Goal: Transaction & Acquisition: Purchase product/service

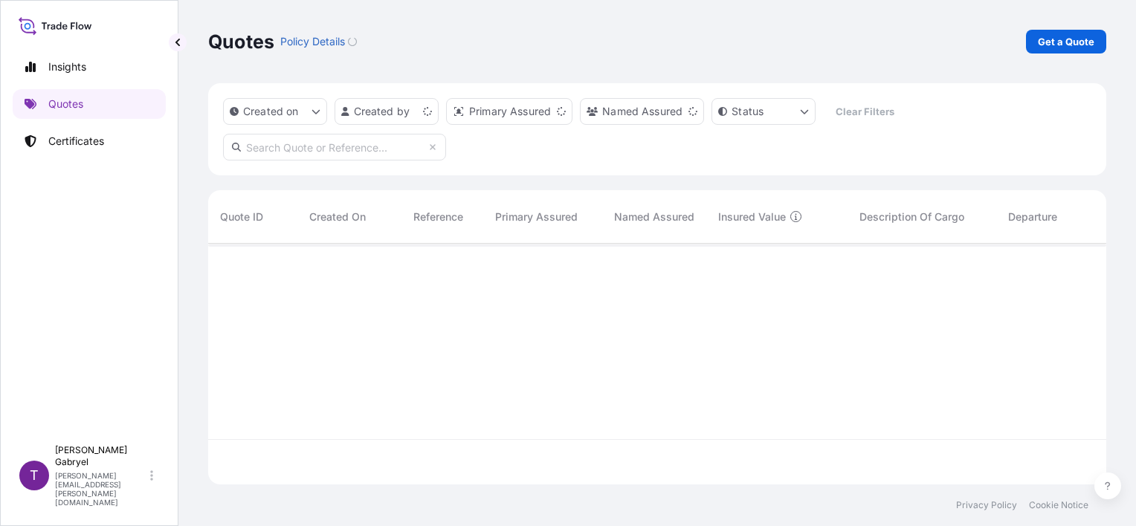
scroll to position [238, 886]
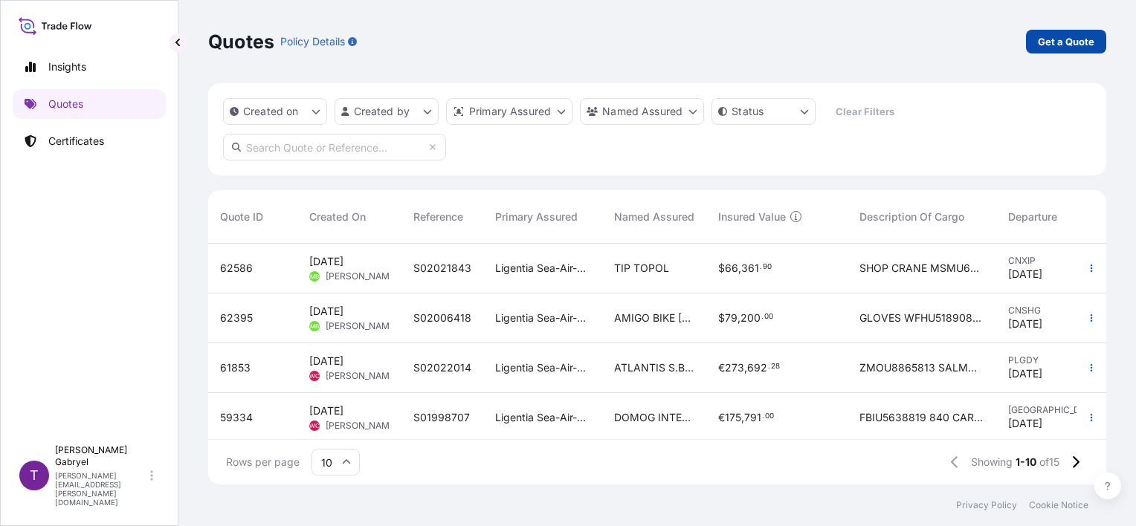
click at [1054, 42] on p "Get a Quote" at bounding box center [1066, 41] width 56 height 15
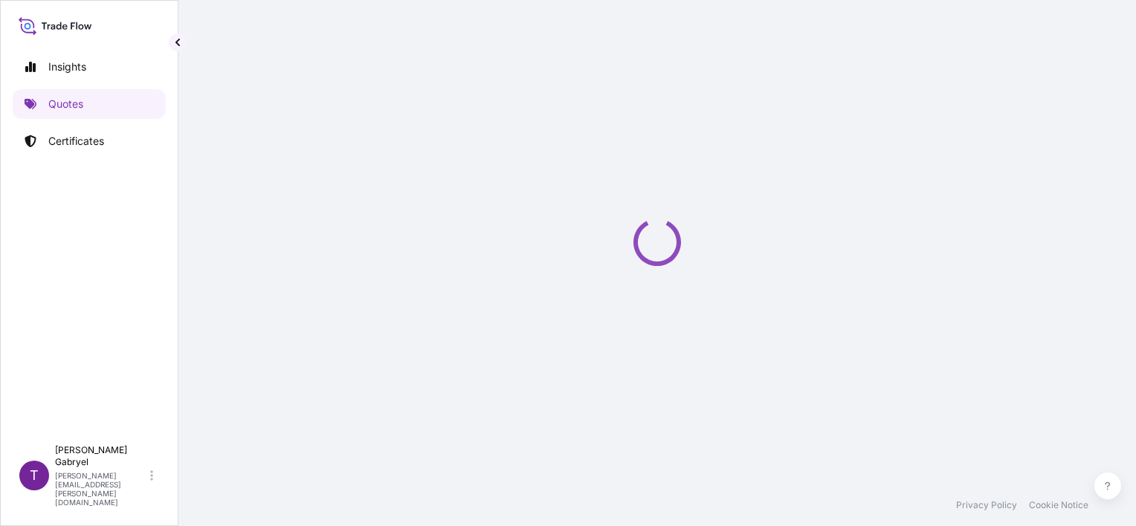
select select "Sea"
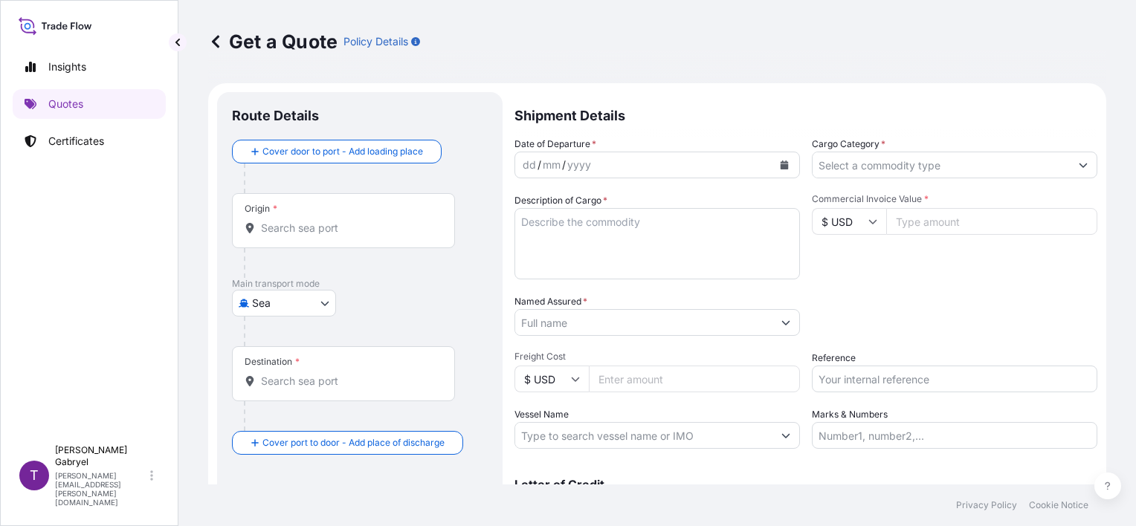
scroll to position [24, 0]
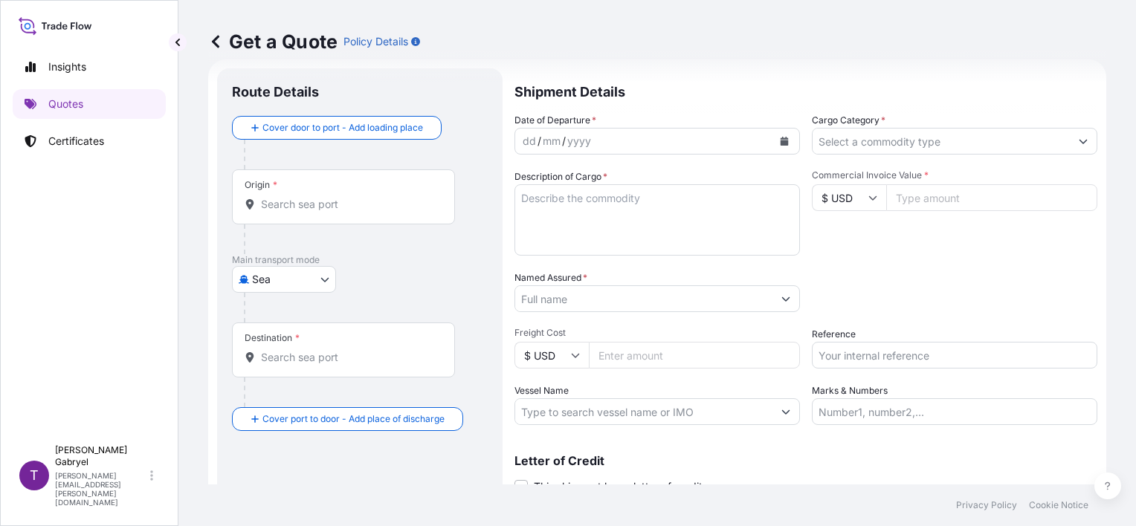
click at [784, 138] on button "Calendar" at bounding box center [784, 141] width 24 height 24
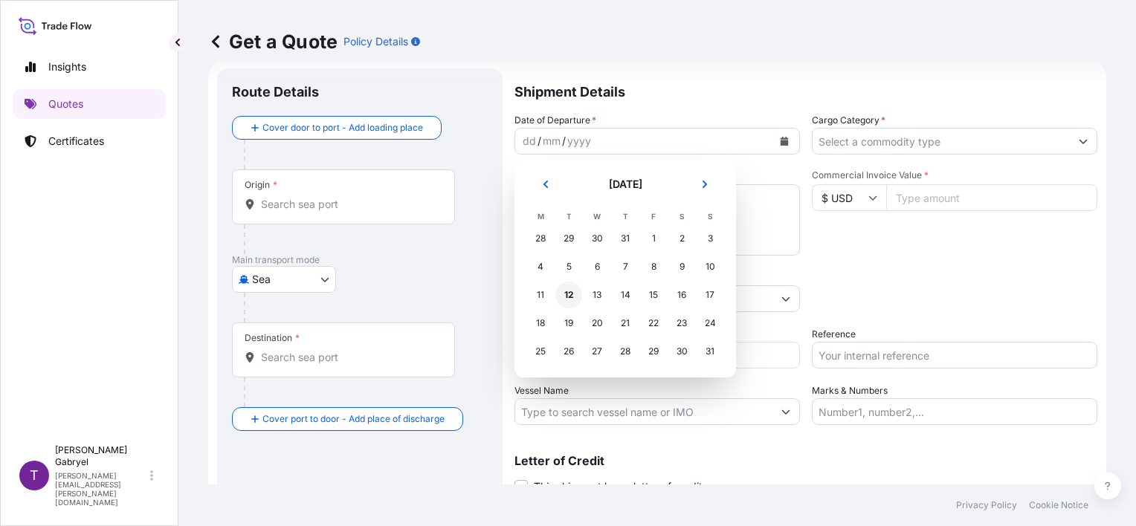
click at [568, 294] on div "12" at bounding box center [568, 295] width 27 height 27
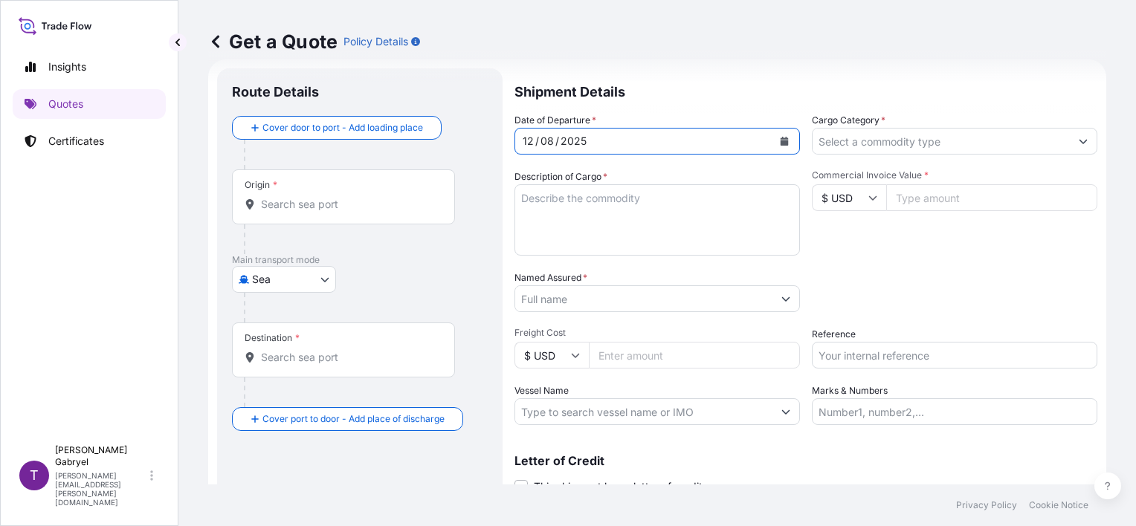
click at [919, 134] on input "Cargo Category *" at bounding box center [941, 141] width 257 height 27
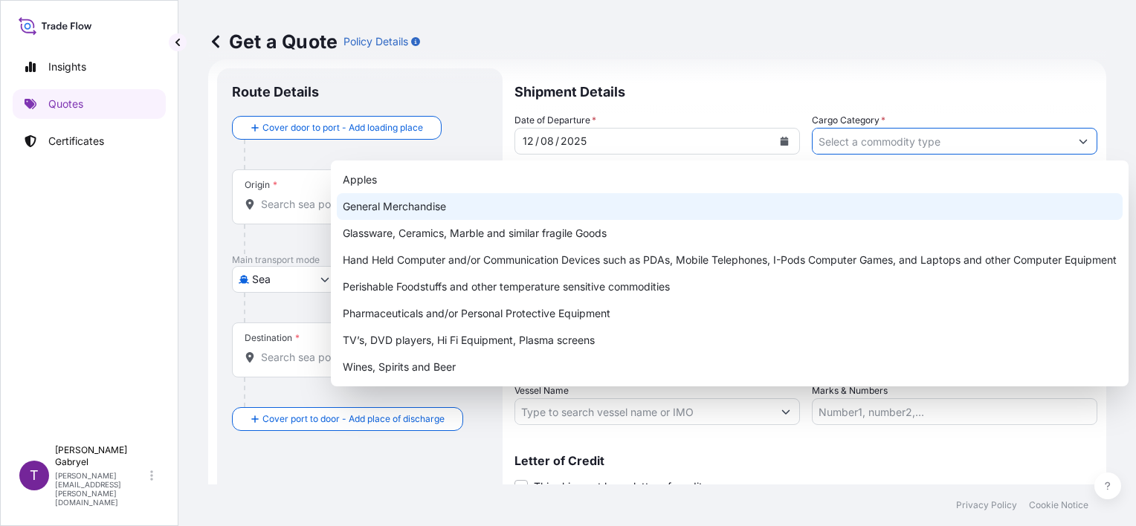
click at [648, 217] on div "General Merchandise" at bounding box center [730, 206] width 786 height 27
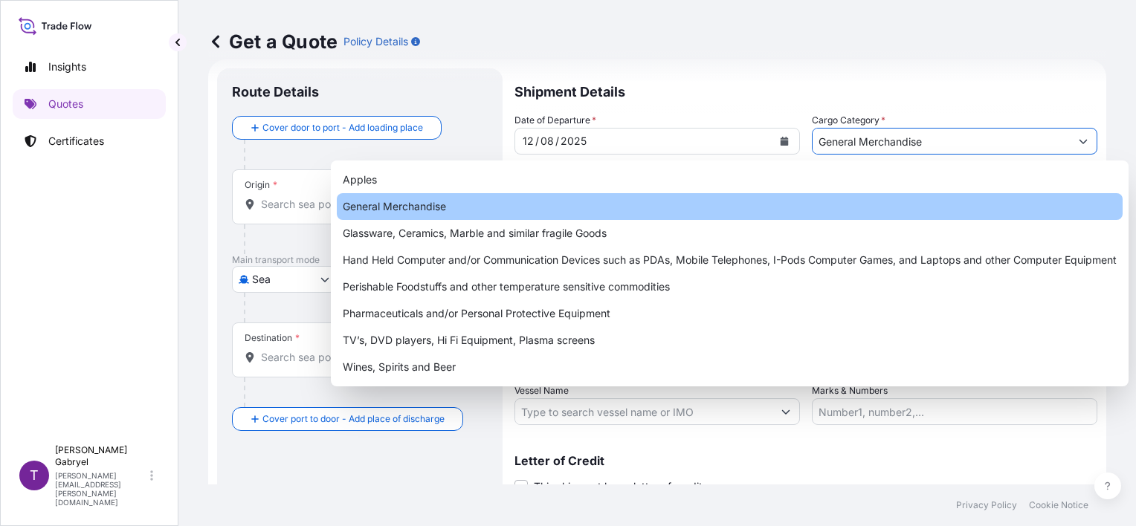
type input "General Merchandise"
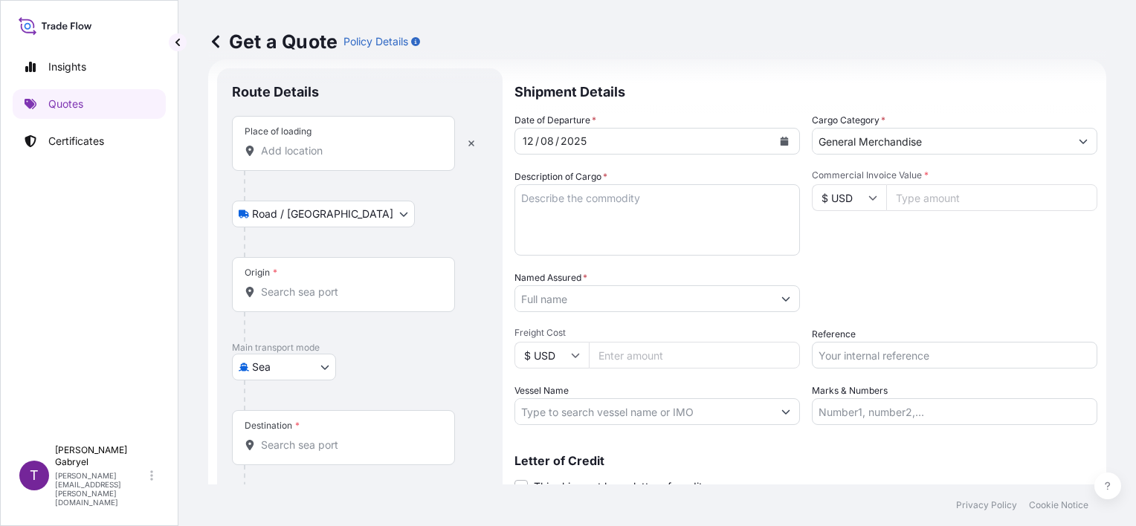
click at [315, 149] on input "Place of loading" at bounding box center [348, 150] width 175 height 15
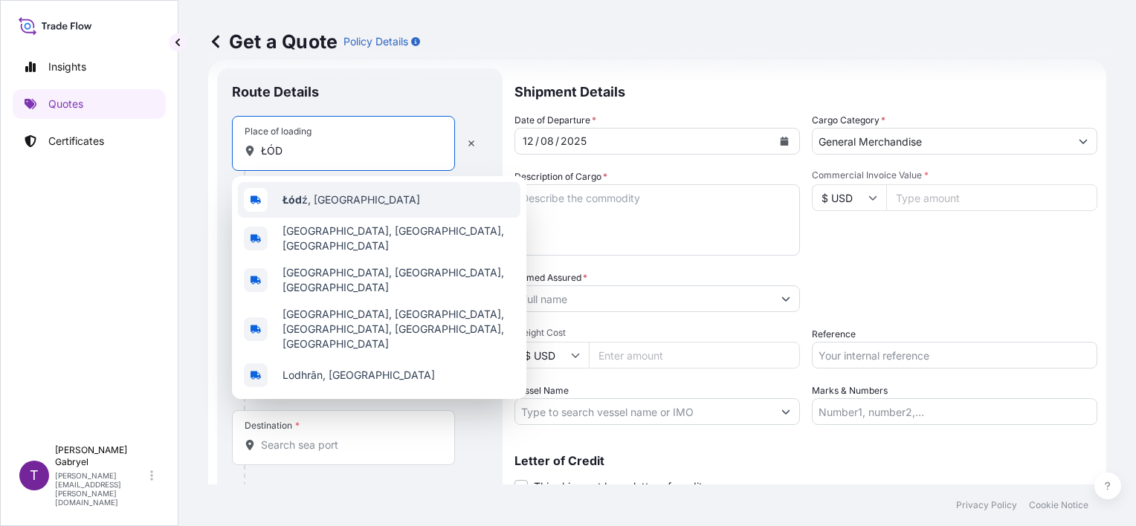
click at [314, 190] on div "Łód ź, [GEOGRAPHIC_DATA]" at bounding box center [379, 200] width 282 height 36
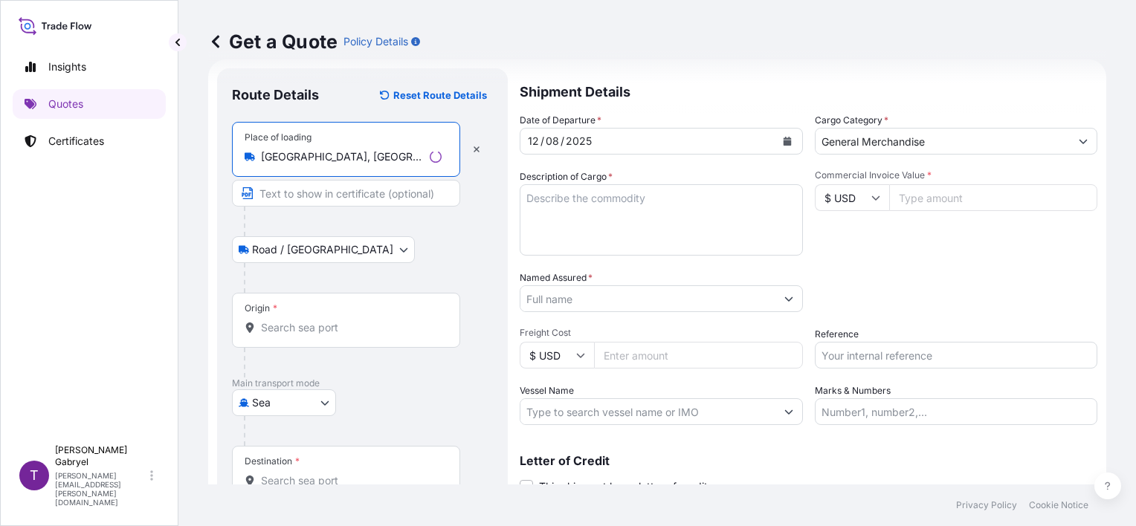
type input "[GEOGRAPHIC_DATA], [GEOGRAPHIC_DATA]"
click at [278, 331] on input "Origin *" at bounding box center [351, 327] width 181 height 15
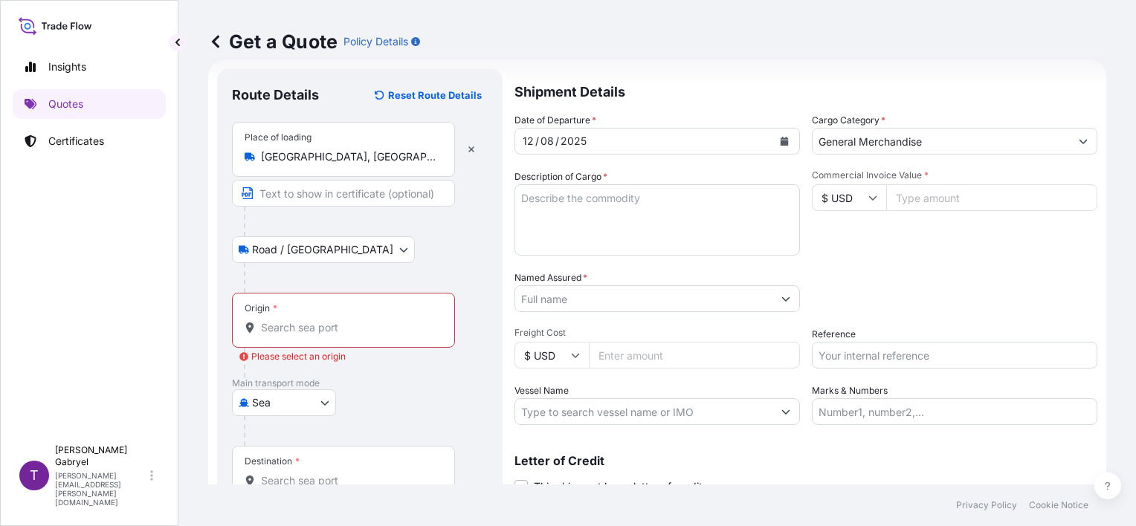
click at [265, 323] on input "Origin * Please select an origin" at bounding box center [348, 327] width 175 height 15
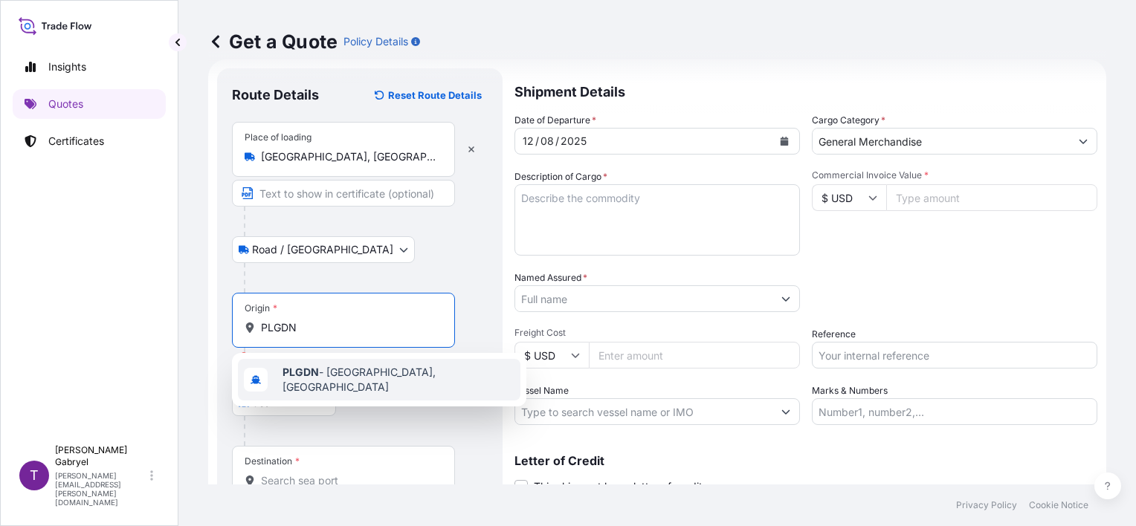
click at [312, 378] on b "PLGDN" at bounding box center [300, 372] width 36 height 13
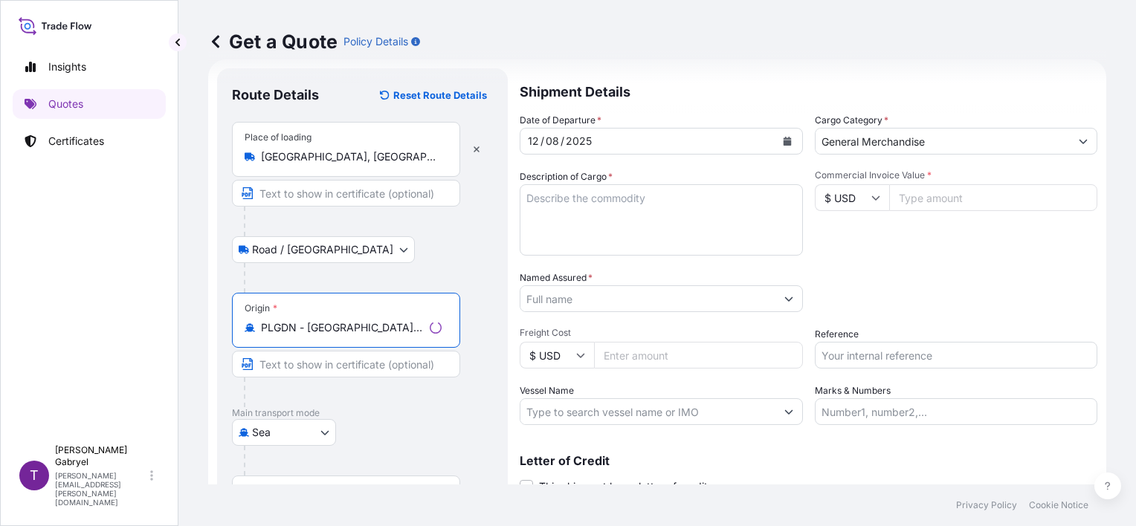
type input "PLGDN - [GEOGRAPHIC_DATA], [GEOGRAPHIC_DATA]"
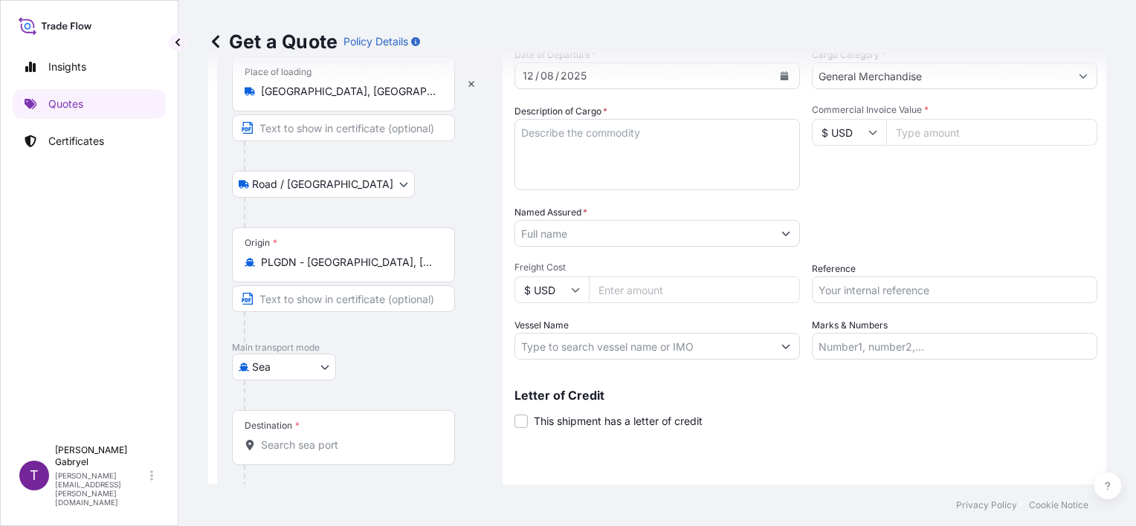
scroll to position [146, 0]
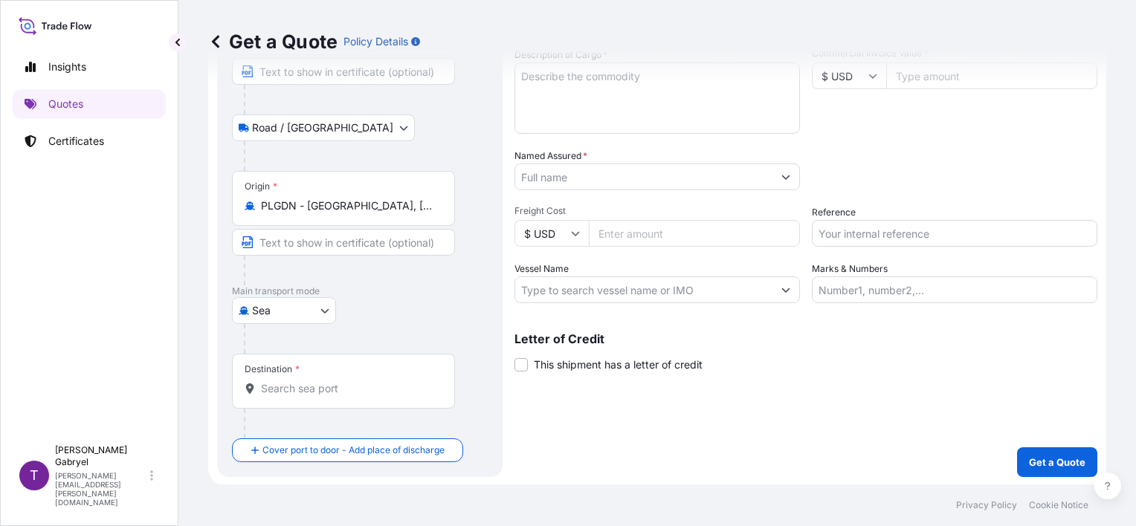
click at [300, 389] on input "Destination *" at bounding box center [348, 388] width 175 height 15
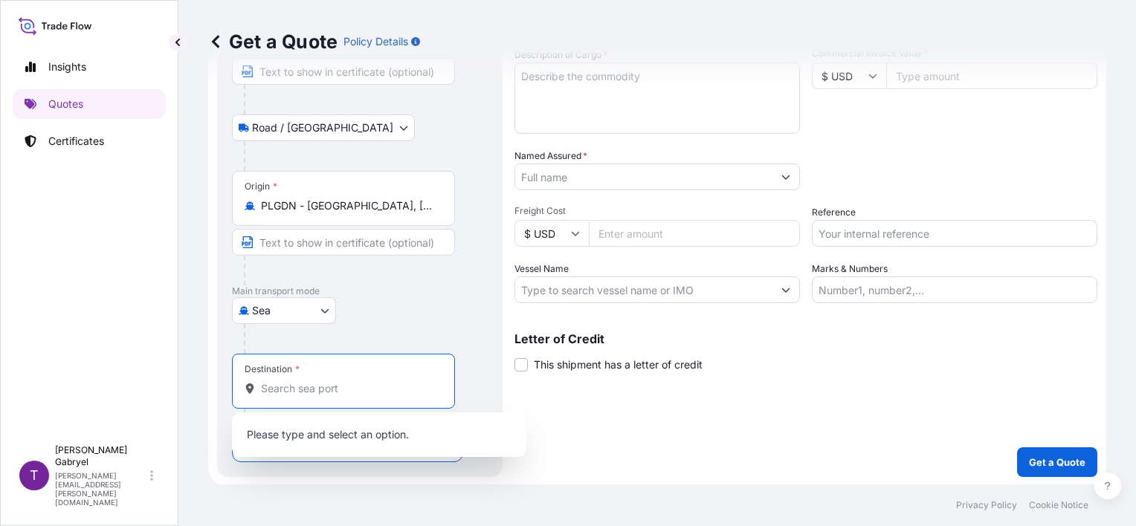
paste input "[GEOGRAPHIC_DATA]"
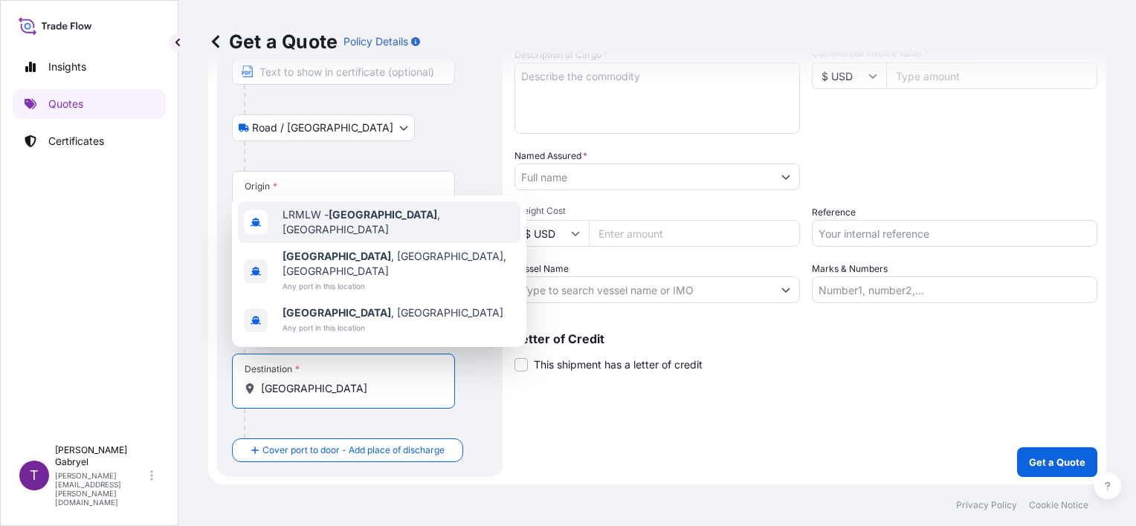
click at [407, 237] on span "LRMLW - [GEOGRAPHIC_DATA] , [GEOGRAPHIC_DATA]" at bounding box center [398, 222] width 232 height 30
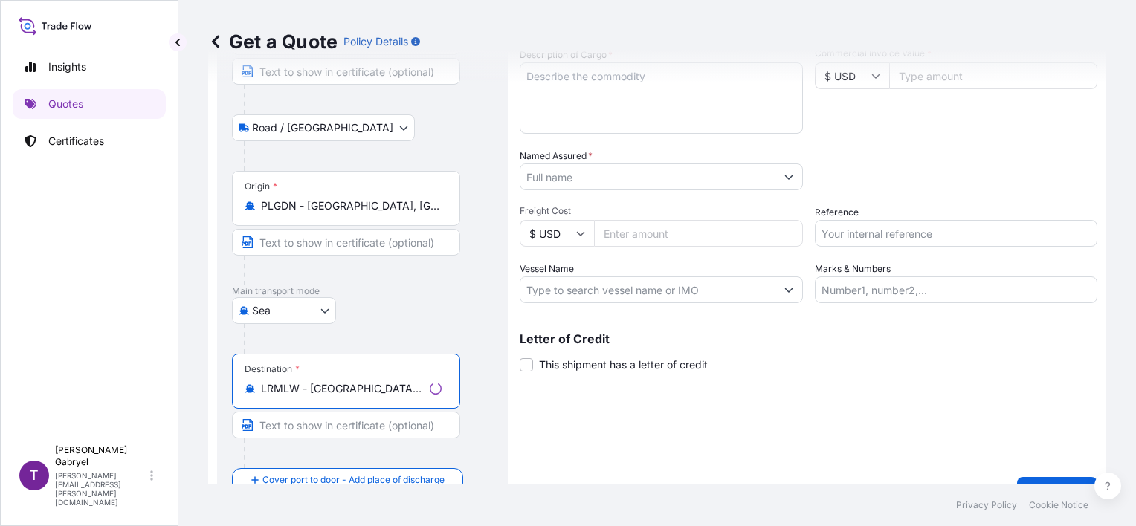
type input "LRMLW - [GEOGRAPHIC_DATA], [GEOGRAPHIC_DATA]"
click at [667, 448] on div "Shipment Details Date of Departure * [DATE] Cargo Category * General Merchandis…" at bounding box center [809, 226] width 578 height 561
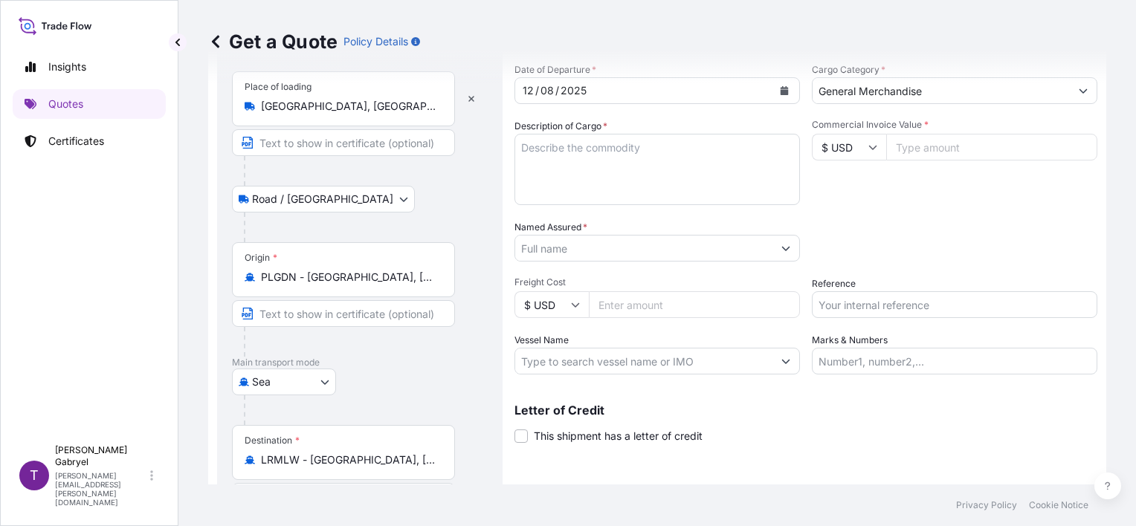
scroll to position [0, 0]
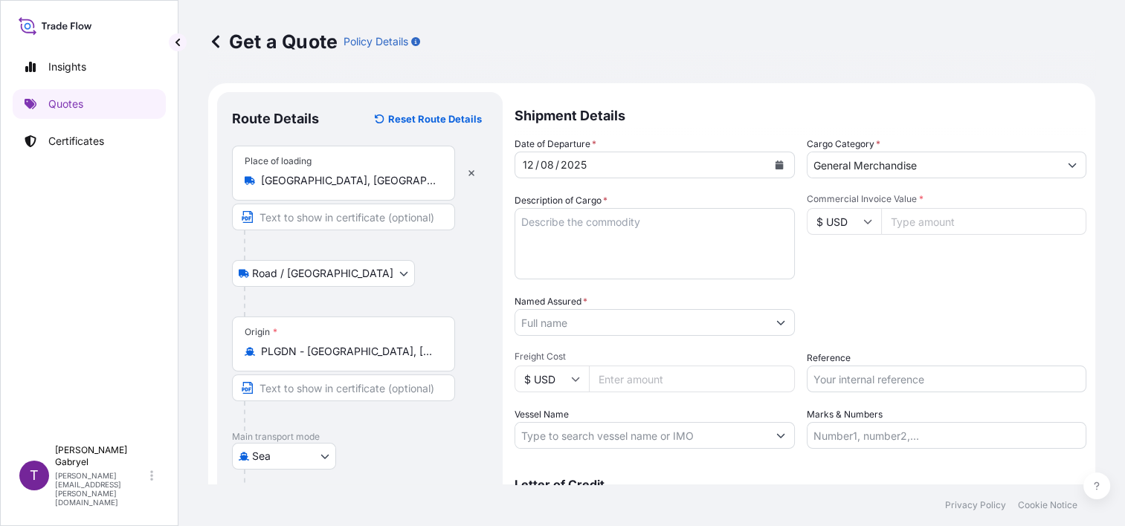
click at [600, 320] on input "Named Assured *" at bounding box center [641, 322] width 252 height 27
paste input "FAMILY CHAIN Inc"
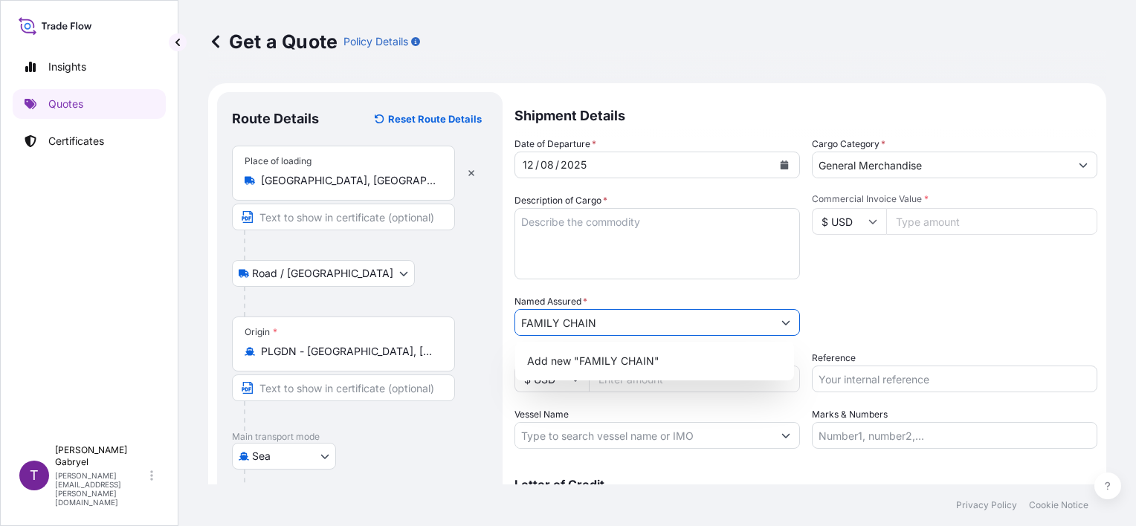
drag, startPoint x: 552, startPoint y: 323, endPoint x: 490, endPoint y: 321, distance: 61.7
click at [490, 322] on form "Route Details Reset Route Details Place of loading [GEOGRAPHIC_DATA], [GEOGRAPH…" at bounding box center [657, 372] width 898 height 578
paste input "INC"
click at [627, 360] on span "Add new "FAMILY CHAIN INC"" at bounding box center [604, 361] width 154 height 15
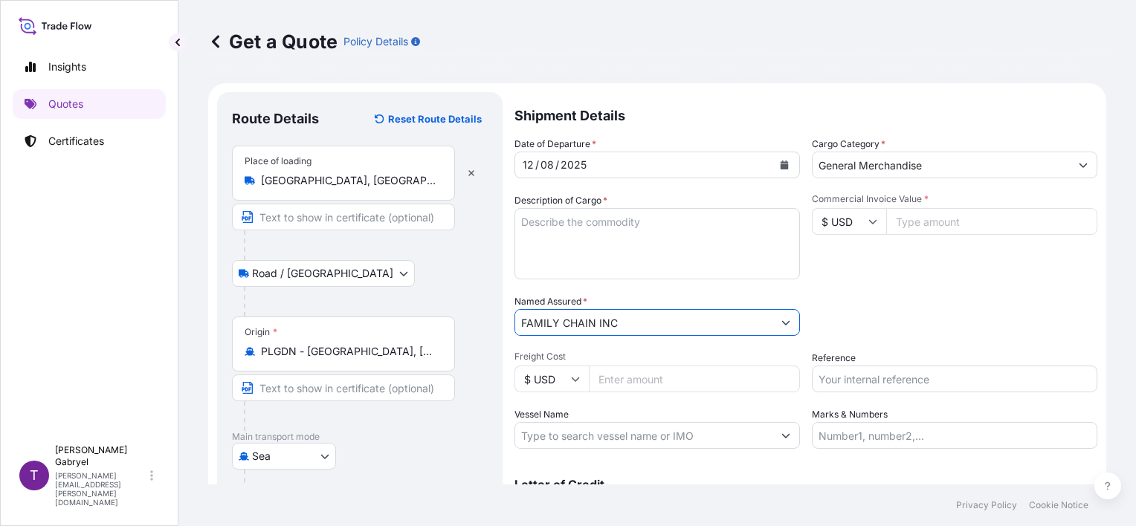
type input "FAMILY CHAIN INC"
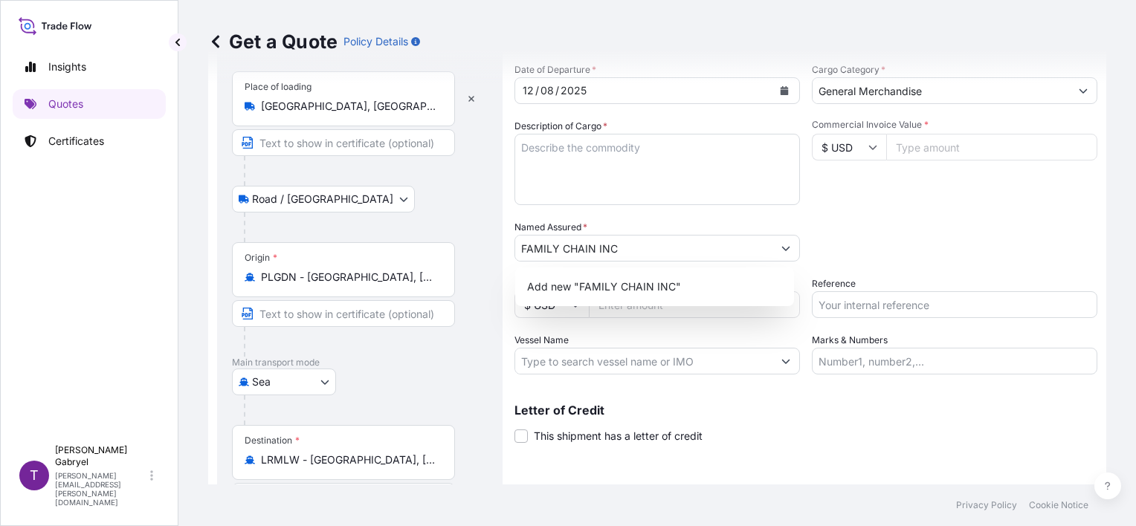
click at [946, 143] on input "Commercial Invoice Value *" at bounding box center [991, 147] width 211 height 27
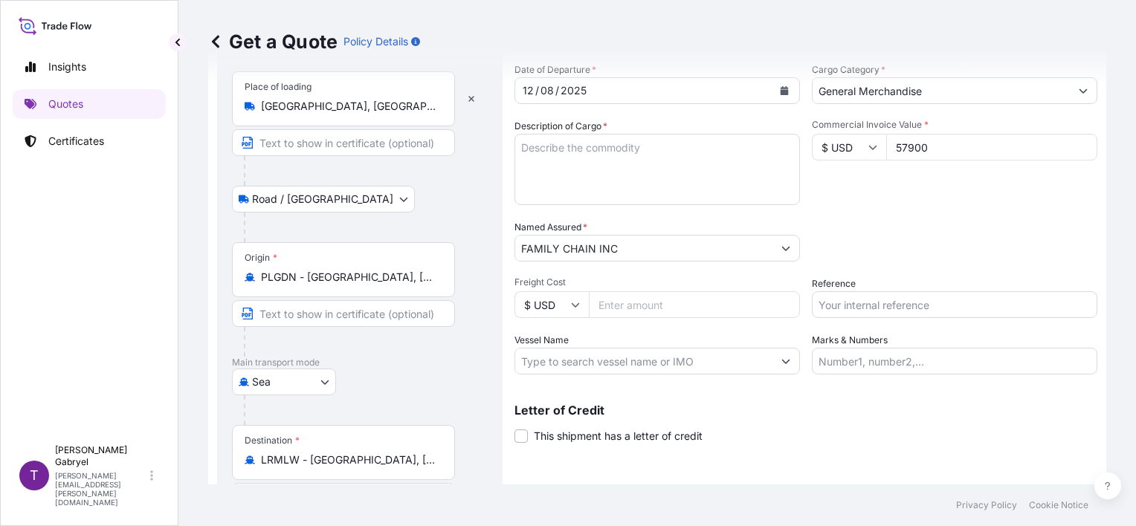
type input "57900"
click at [1015, 241] on div "Packing Category Type to search a container mode Please select a primary mode o…" at bounding box center [954, 241] width 285 height 42
click at [616, 155] on textarea "Description of Cargo *" at bounding box center [656, 169] width 285 height 71
paste textarea "ENERGY DRINK"
click at [708, 172] on textarea "ENERGY DRINK" at bounding box center [656, 169] width 285 height 71
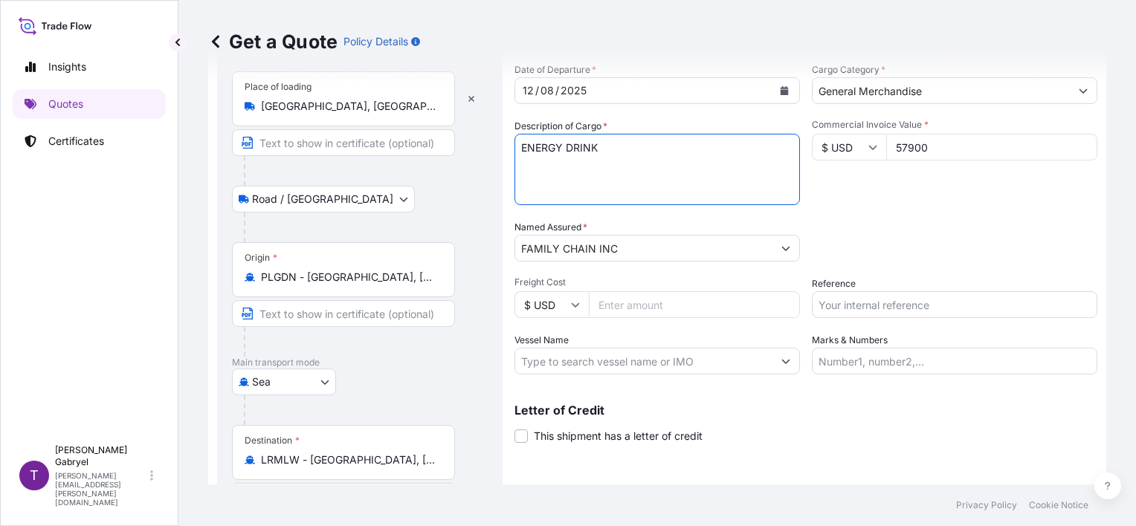
paste textarea "75 PALLETS A 144 TRAYS. TOTAL 259'200 CANS. 1 TRAY = 24 CANS."
click at [651, 161] on textarea "ENERGY DRINK 75 PALLETS A 144 TRAYS. TOTAL 259'200 CANS. 1 TRAY = 24 CANS." at bounding box center [656, 169] width 285 height 71
click at [666, 184] on textarea "ENERGY DRINK 75 PALLETS A 144 TRAYS. TOTAL 259'200 CANS. 1 TRAY = 24 CANS." at bounding box center [656, 169] width 285 height 71
click at [594, 194] on textarea "ENERGY DRINK 75 PALLETS A 144 TRAYS. TOTAL 259'200 CANS. 1 TRAY = 24 CANS." at bounding box center [656, 169] width 285 height 71
paste textarea "SUDU8957024 3600 TRAYS GROSS WEIGHT: 24350 KG TCNU2621722 3600 TRAYS GROSS WEIG…"
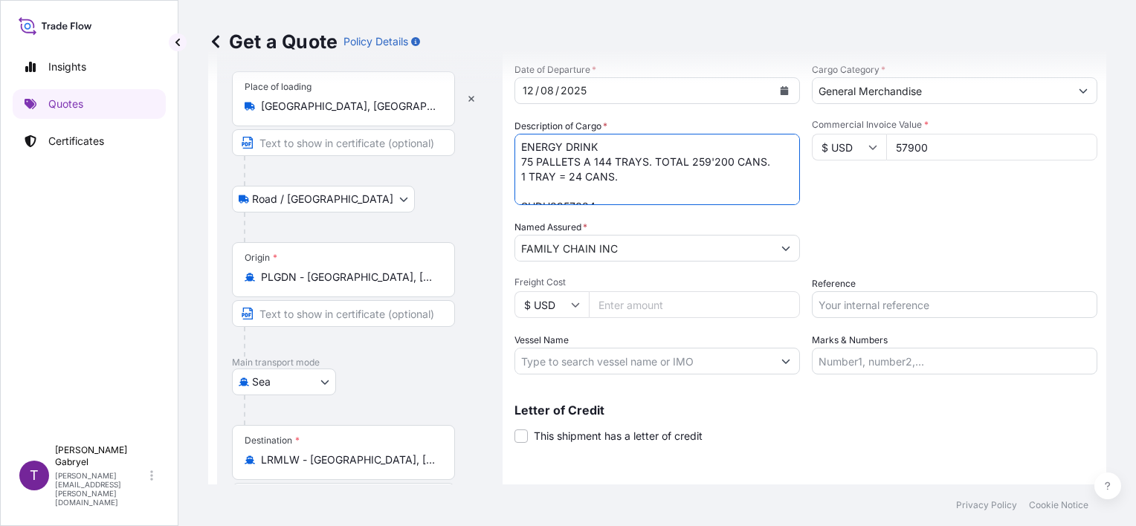
scroll to position [0, 0]
type textarea "ENERGY DRINK 75 PALLETS A 144 TRAYS. TOTAL 259'200 CANS. 1 TRAY = 24 CANS. SUDU…"
click at [650, 359] on input "Vessel Name" at bounding box center [643, 361] width 257 height 27
paste input "PORTO KAGIO"
click at [629, 368] on input "PORTO KAGIO/" at bounding box center [643, 361] width 257 height 27
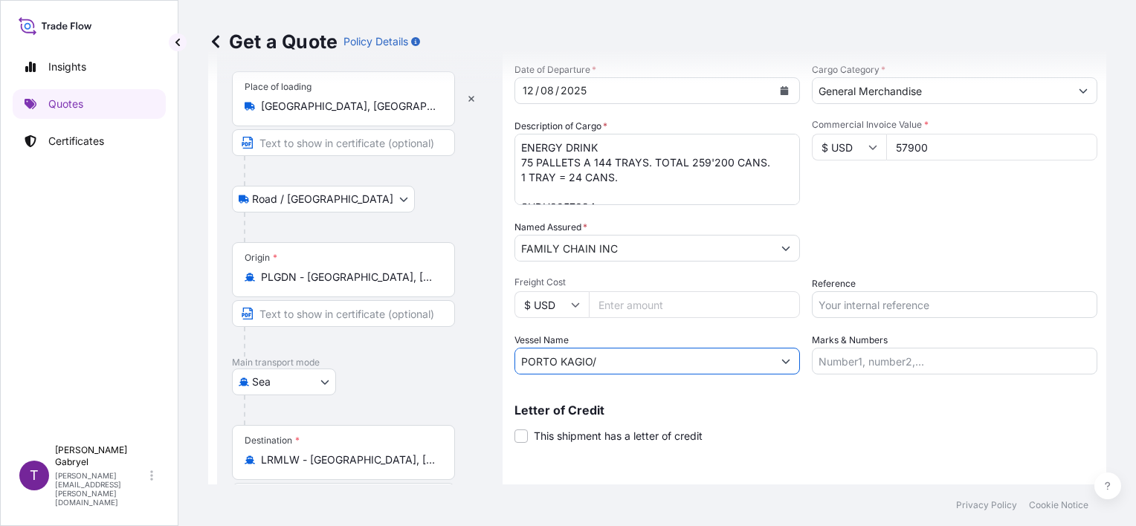
paste input "534S"
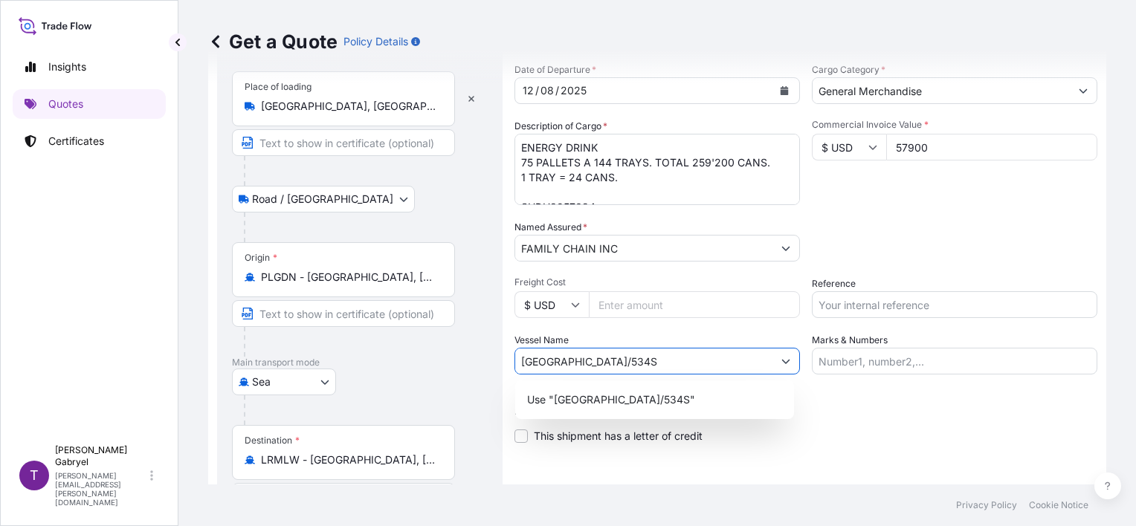
type input "[GEOGRAPHIC_DATA]/534S"
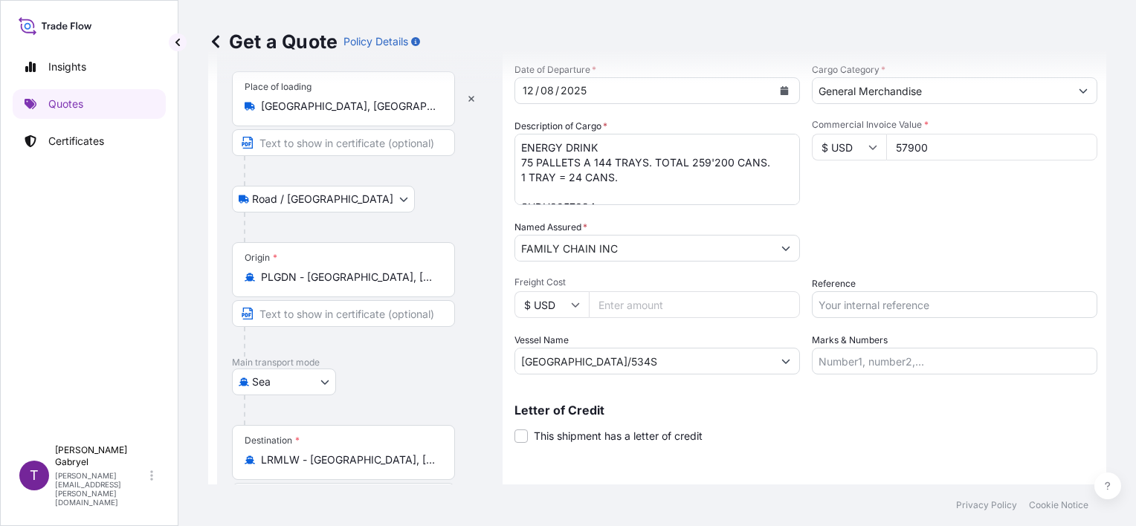
click at [870, 300] on input "Reference" at bounding box center [954, 304] width 285 height 27
paste input "S02017159"
click at [918, 266] on div "Date of Departure * [DATE] Cargo Category * General Merchandise Description of …" at bounding box center [805, 218] width 583 height 312
click at [886, 311] on input "S02017159" at bounding box center [954, 304] width 285 height 27
type input "S02017159"
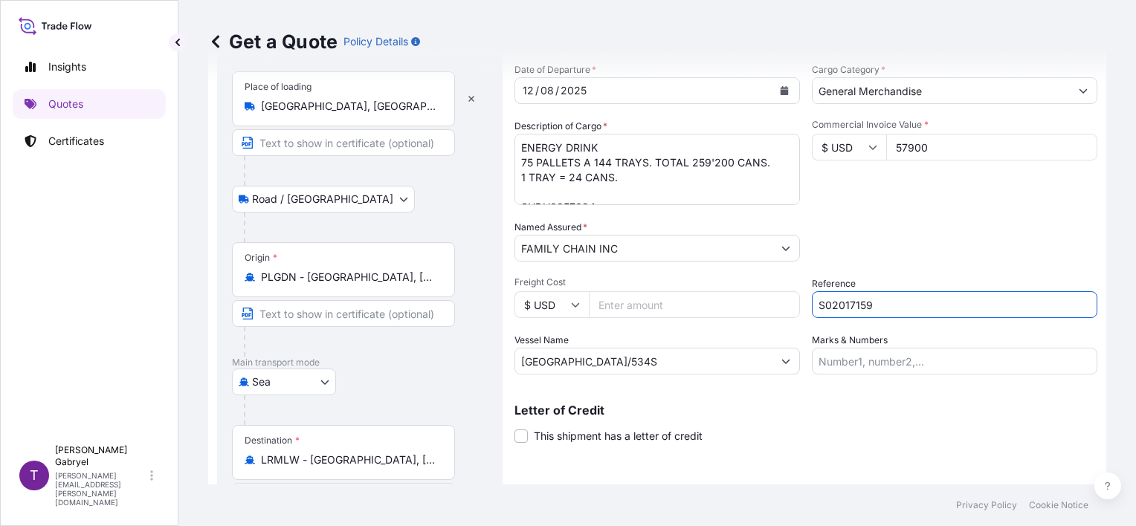
click at [937, 250] on div "Packing Category Type to search a container mode Please select a primary mode o…" at bounding box center [954, 241] width 285 height 42
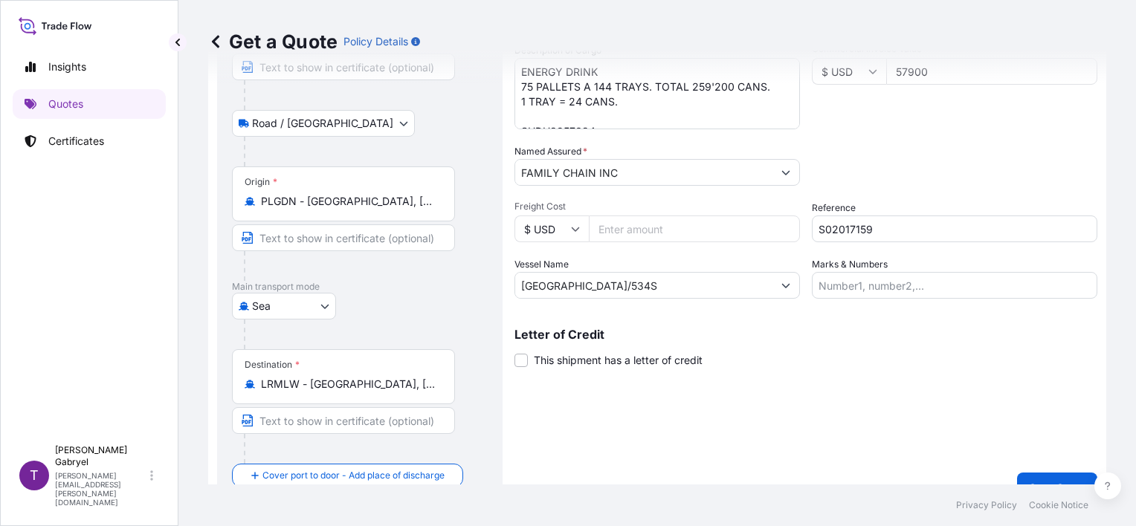
scroll to position [175, 0]
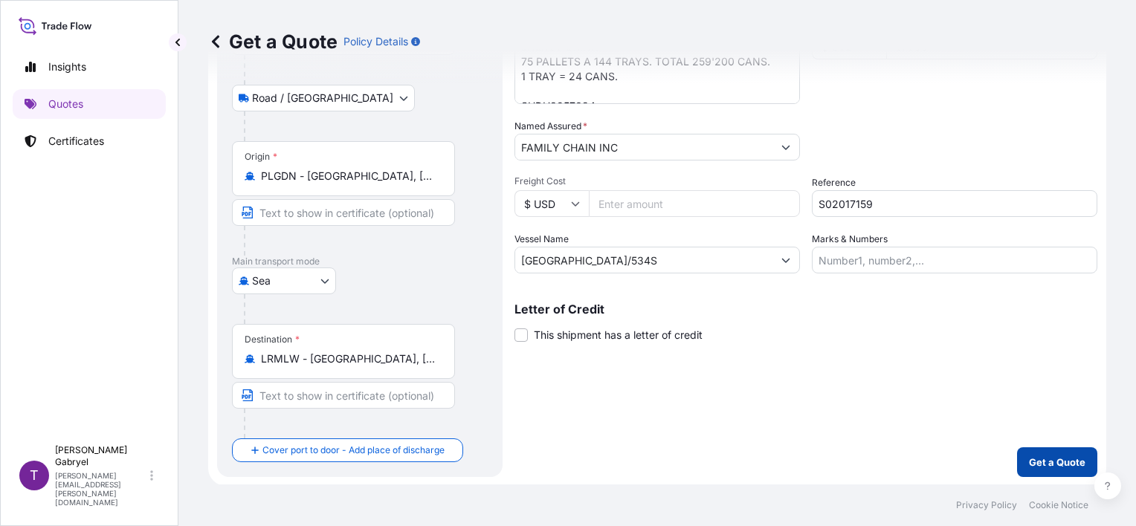
click at [1039, 458] on p "Get a Quote" at bounding box center [1057, 462] width 56 height 15
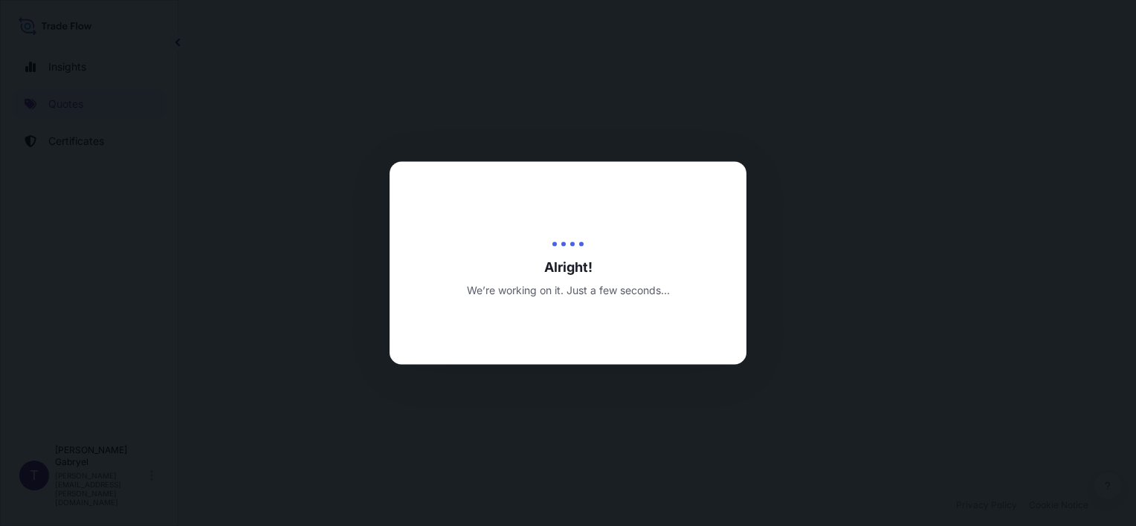
select select "Road / [GEOGRAPHIC_DATA]"
select select "Sea"
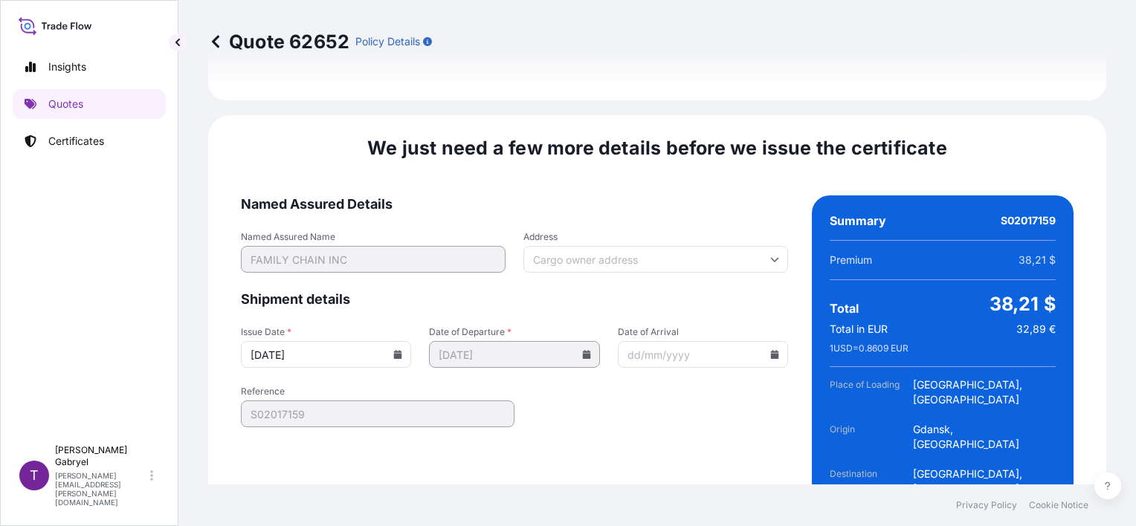
scroll to position [1973, 0]
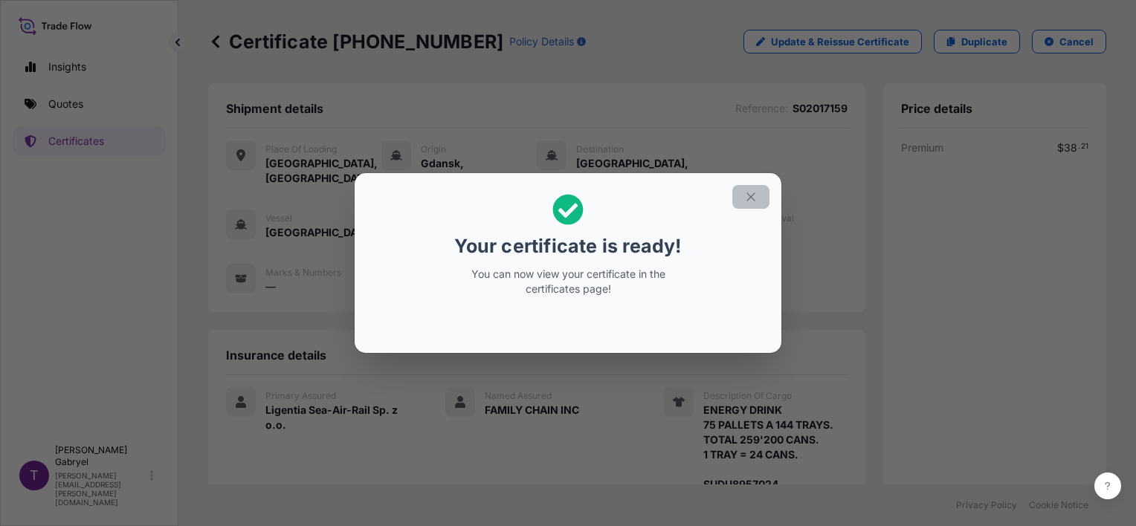
click at [752, 198] on icon "button" at bounding box center [750, 197] width 8 height 8
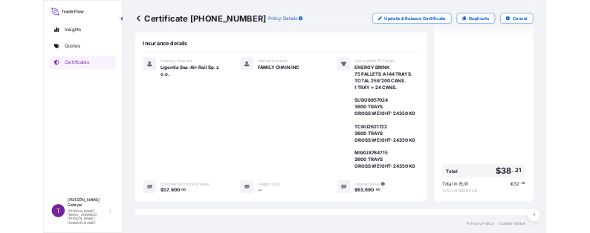
scroll to position [431, 0]
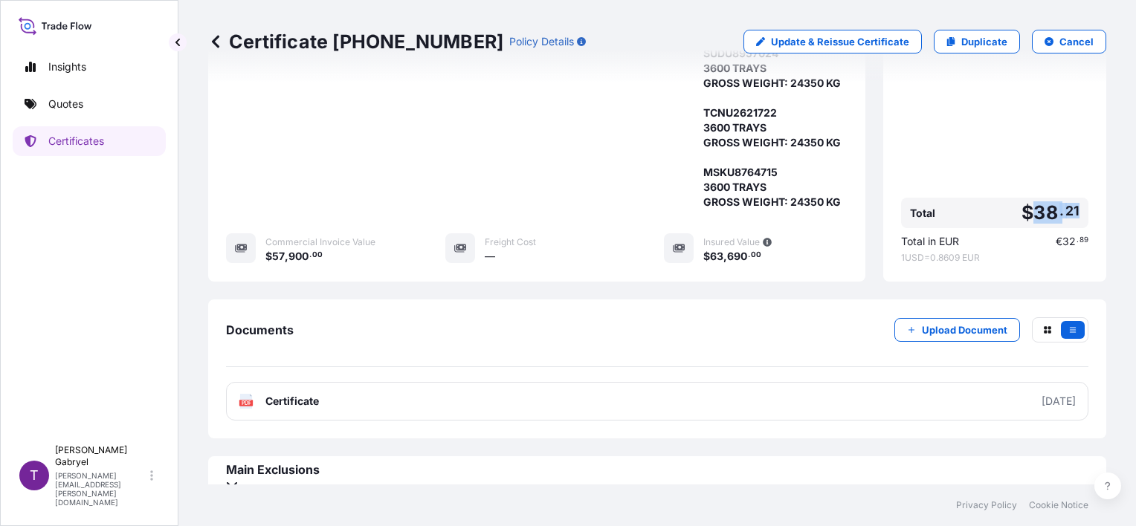
drag, startPoint x: 1075, startPoint y: 196, endPoint x: 1020, endPoint y: 199, distance: 55.1
click at [1020, 199] on div "Total $ 38 . 21" at bounding box center [994, 213] width 187 height 30
copy span "38 . 21"
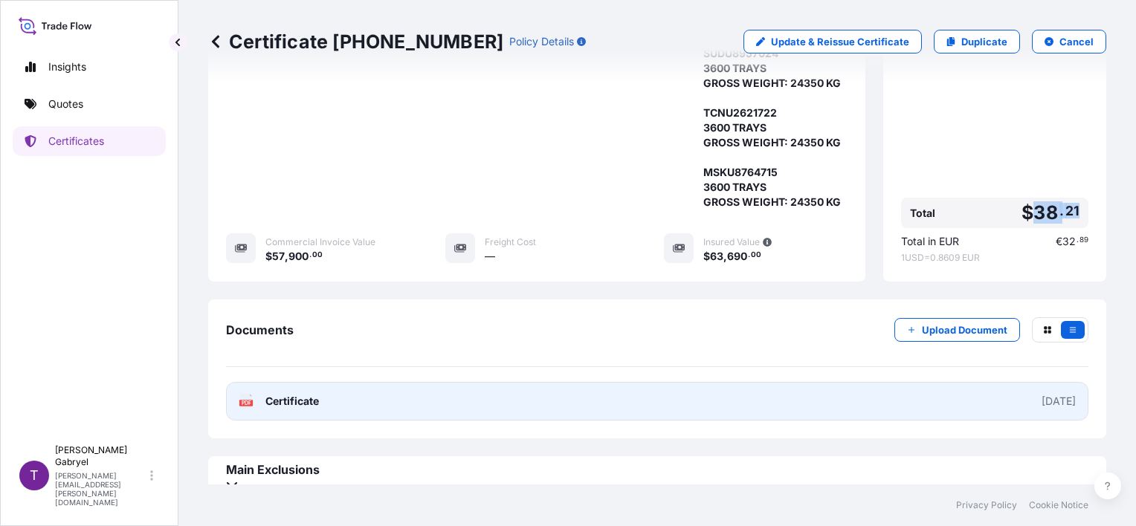
click at [285, 394] on span "Certificate" at bounding box center [292, 401] width 54 height 15
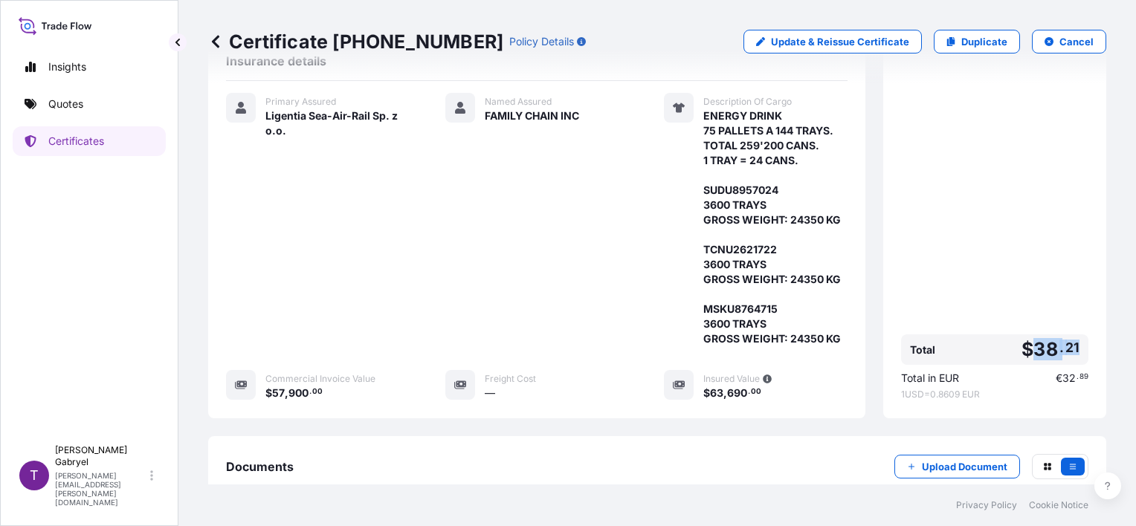
scroll to position [297, 0]
